Goal: Task Accomplishment & Management: Manage account settings

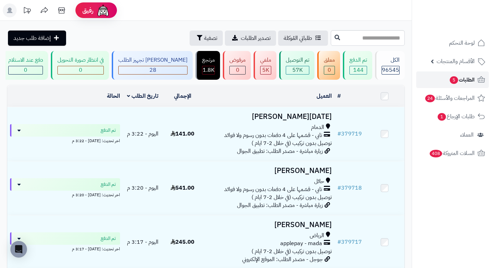
click at [455, 81] on span "5" at bounding box center [454, 80] width 8 height 8
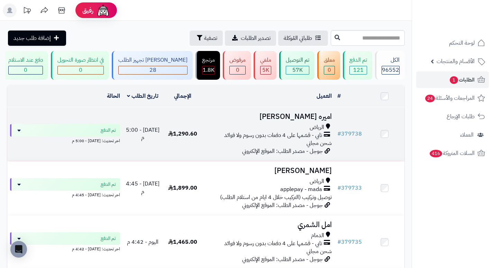
click at [317, 120] on h3 "اميره [PERSON_NAME]" at bounding box center [268, 116] width 127 height 8
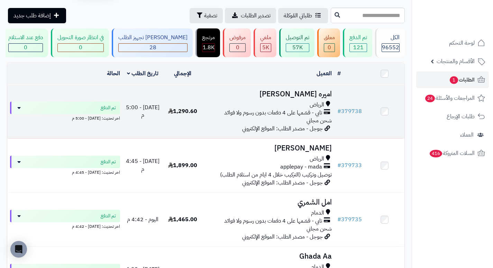
scroll to position [35, 0]
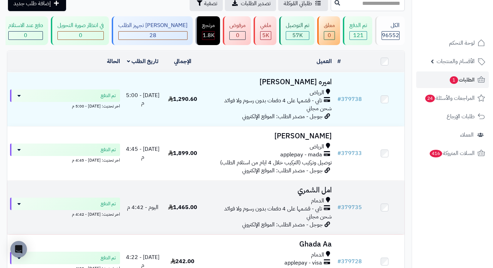
click at [325, 194] on h3 "امل الشمري" at bounding box center [268, 190] width 127 height 8
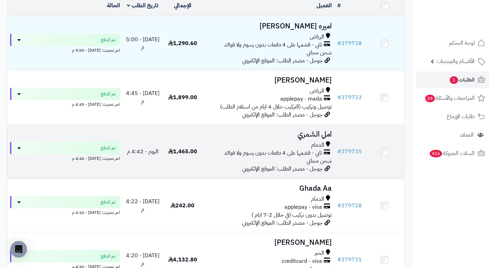
scroll to position [104, 0]
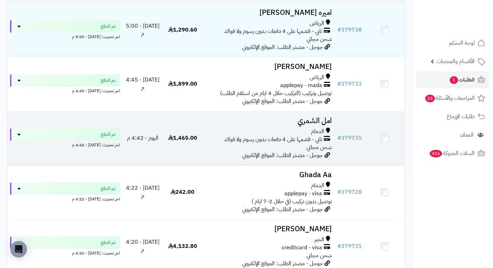
click at [327, 125] on h3 "امل الشمري" at bounding box center [268, 121] width 127 height 8
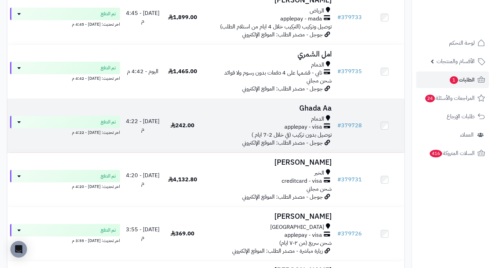
scroll to position [173, 0]
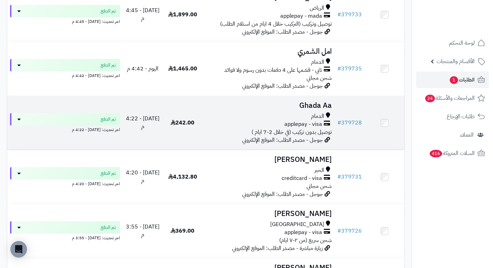
click at [310, 109] on h3 "Ghada Aa" at bounding box center [268, 105] width 127 height 8
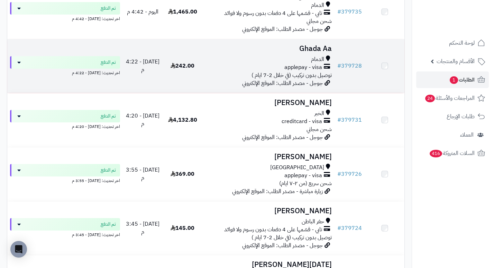
scroll to position [242, 0]
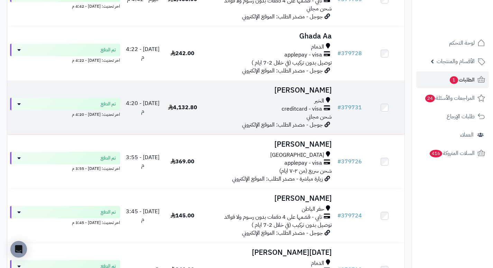
click at [300, 94] on h3 "[PERSON_NAME]" at bounding box center [268, 90] width 127 height 8
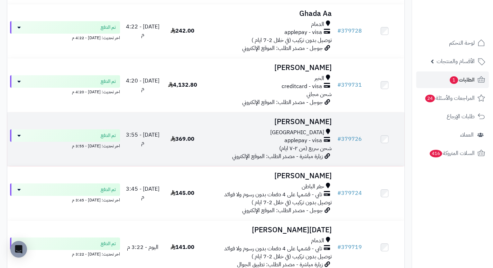
scroll to position [277, 0]
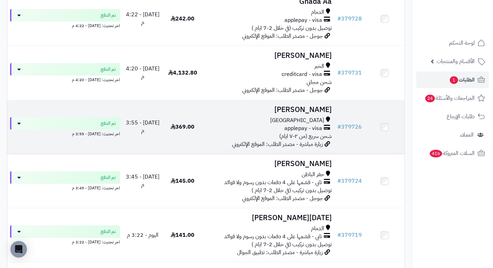
click at [299, 114] on h3 "haytham alhubashi" at bounding box center [268, 110] width 127 height 8
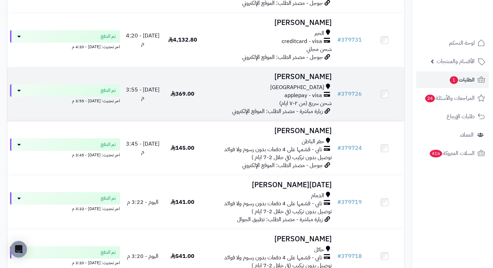
scroll to position [312, 0]
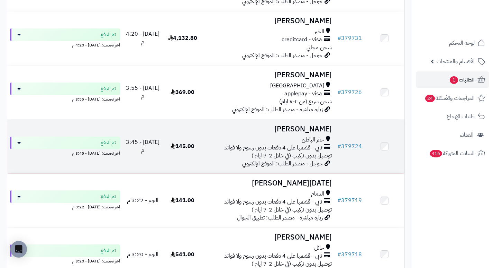
click at [320, 133] on h3 "[PERSON_NAME]" at bounding box center [268, 129] width 127 height 8
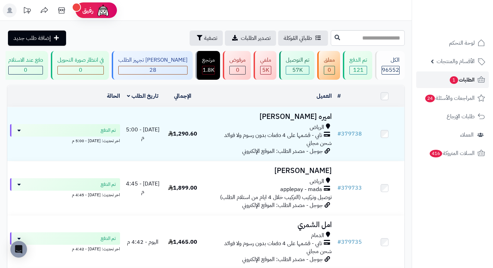
click at [459, 76] on span "الطلبات 1" at bounding box center [462, 80] width 26 height 10
click at [378, 34] on input "text" at bounding box center [368, 38] width 74 height 16
type input "*****"
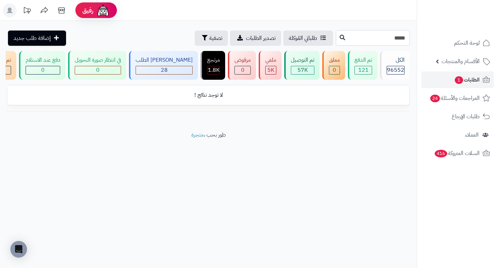
click at [378, 39] on input "*****" at bounding box center [373, 38] width 74 height 16
type input "******"
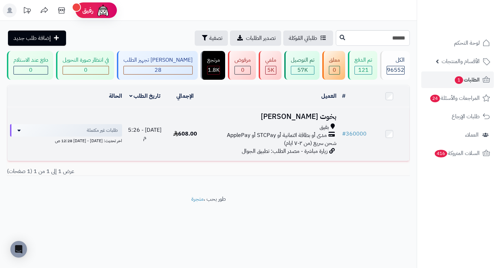
click at [324, 120] on h3 "بخوت [PERSON_NAME]" at bounding box center [272, 116] width 128 height 8
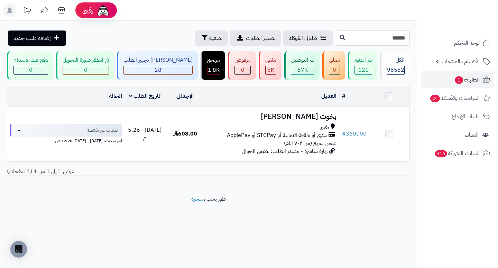
click at [378, 39] on input "******" at bounding box center [373, 38] width 74 height 16
click at [472, 80] on span "الطلبات 1" at bounding box center [467, 80] width 26 height 10
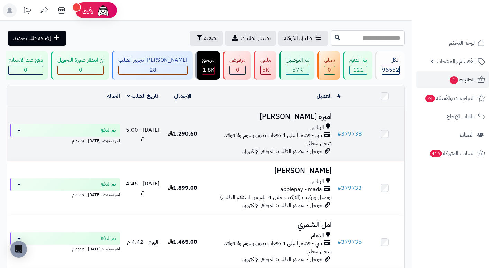
click at [315, 119] on h3 "اميره البقمي" at bounding box center [268, 116] width 127 height 8
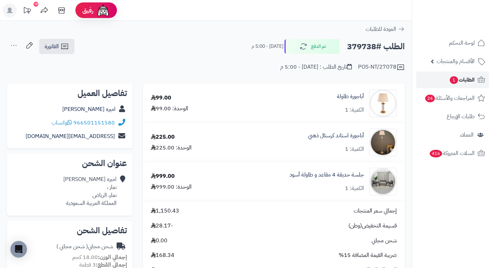
click at [452, 83] on span "1" at bounding box center [454, 80] width 9 height 8
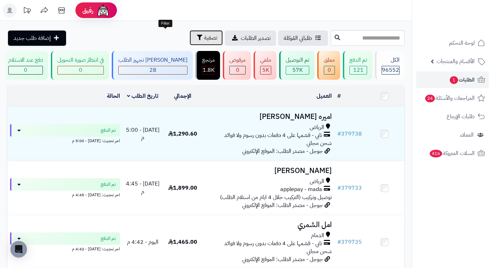
click at [204, 39] on span "تصفية" at bounding box center [210, 38] width 13 height 8
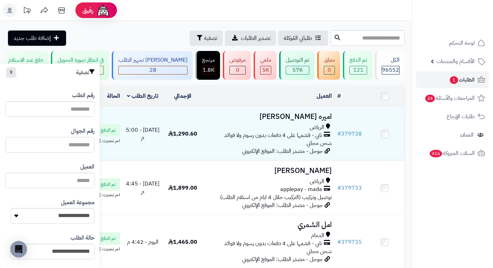
paste input "*********"
type input "**********"
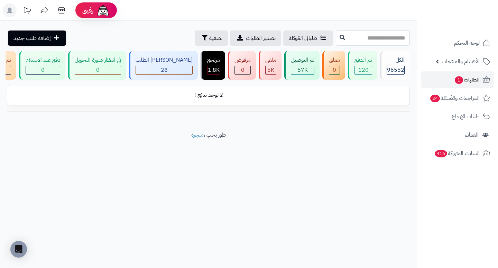
click at [338, 36] on input "text" at bounding box center [373, 38] width 74 height 16
type input "******"
click at [474, 79] on span "الطلبات 1" at bounding box center [467, 80] width 26 height 10
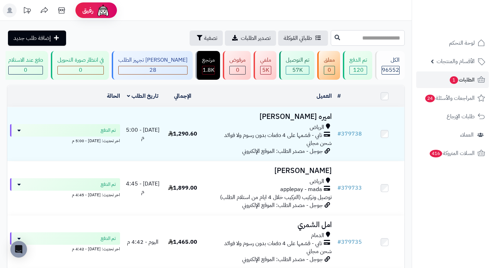
click at [367, 37] on input "text" at bounding box center [368, 38] width 74 height 16
type input "******"
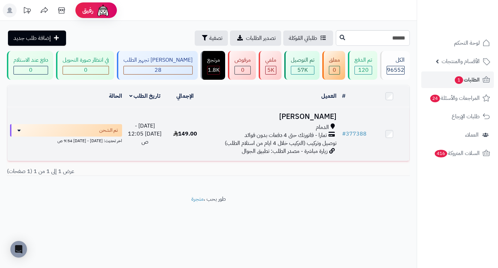
click at [316, 120] on h3 "[PERSON_NAME]" at bounding box center [272, 116] width 128 height 8
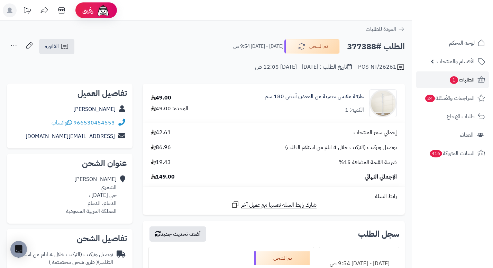
click at [358, 51] on h2 "الطلب #377388" at bounding box center [376, 46] width 58 height 14
click at [358, 50] on h2 "الطلب #377388" at bounding box center [376, 46] width 58 height 14
copy h2 "377388"
click at [232, 69] on div "POS-NT/26261 تاريخ الطلب : [DATE] - [DATE] 12:05 ص" at bounding box center [206, 63] width 398 height 17
click at [465, 79] on span "الطلبات 1" at bounding box center [462, 80] width 26 height 10
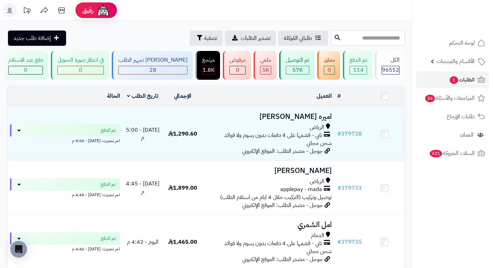
click at [349, 36] on input "text" at bounding box center [368, 38] width 74 height 16
type input "******"
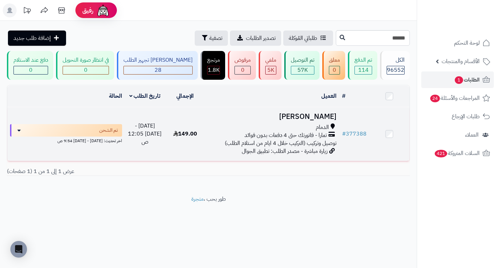
click at [325, 120] on h3 "خالد الشمري" at bounding box center [272, 116] width 128 height 8
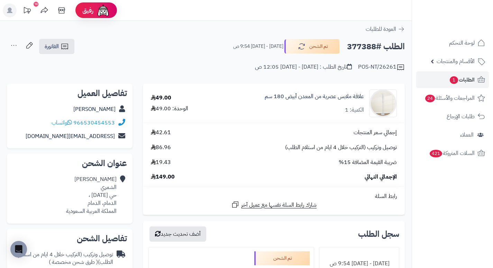
drag, startPoint x: 148, startPoint y: 111, endPoint x: 204, endPoint y: 106, distance: 56.3
click at [203, 103] on div "49.00 الوحدة: 49.00" at bounding box center [178, 103] width 64 height 19
click at [210, 117] on td "49.00 الوحدة: 49.00" at bounding box center [177, 103] width 69 height 39
drag, startPoint x: 155, startPoint y: 113, endPoint x: 196, endPoint y: 108, distance: 41.1
click at [188, 107] on td "49.00 الوحدة: 49.00" at bounding box center [177, 103] width 69 height 39
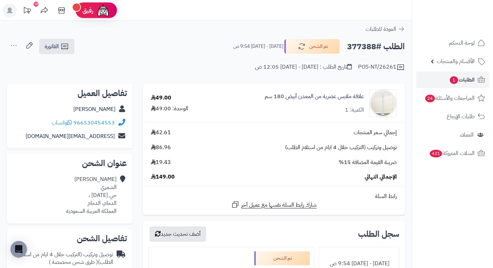
click at [244, 124] on td "إجمالي سعر المنتجات 42.61 توصيل وتركيب (التركيب خلال 4 ايام من استلام الطلب) 86…" at bounding box center [274, 154] width 262 height 63
drag, startPoint x: 147, startPoint y: 147, endPoint x: 213, endPoint y: 152, distance: 65.3
click at [204, 138] on div "إجمالي سعر المنتجات 42.61 توصيل وتركيب (التركيب خلال 4 ايام من استلام الطلب) 86…" at bounding box center [274, 154] width 256 height 52
click at [213, 152] on div "إجمالي سعر المنتجات 42.61 توصيل وتركيب (التركيب خلال 4 ايام من استلام الطلب) 86…" at bounding box center [274, 154] width 256 height 52
click at [451, 78] on span "1" at bounding box center [454, 80] width 9 height 8
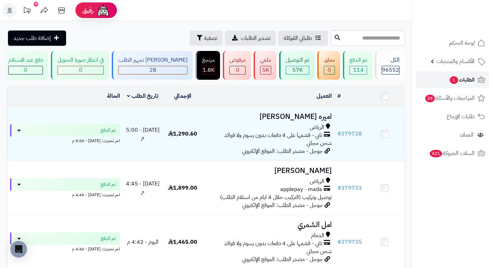
click at [465, 76] on span "الطلبات 1" at bounding box center [462, 80] width 26 height 10
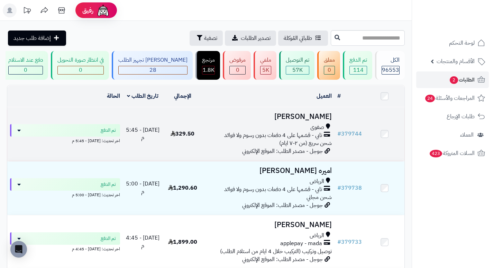
click at [314, 118] on h3 "[PERSON_NAME]" at bounding box center [268, 116] width 127 height 8
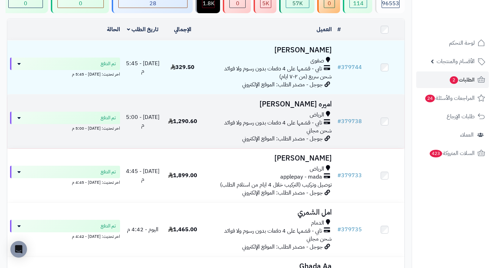
scroll to position [69, 0]
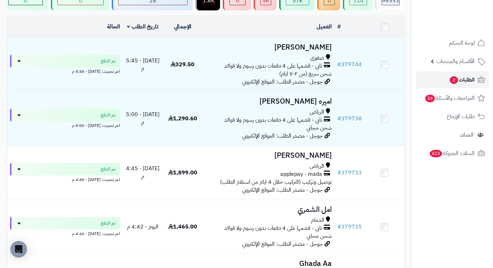
click at [451, 79] on span "2" at bounding box center [454, 80] width 8 height 8
